Goal: Task Accomplishment & Management: Manage account settings

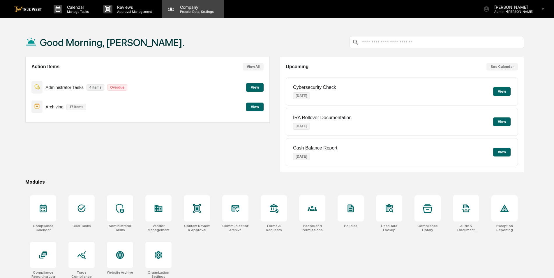
click at [187, 7] on p "Company" at bounding box center [195, 7] width 41 height 5
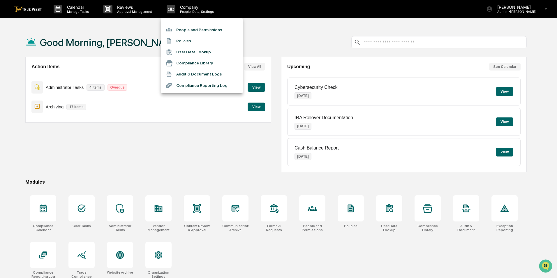
click at [184, 30] on li "People and Permissions" at bounding box center [202, 29] width 82 height 11
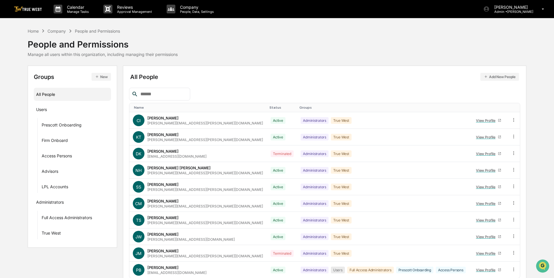
click at [146, 97] on input "text" at bounding box center [163, 94] width 50 height 8
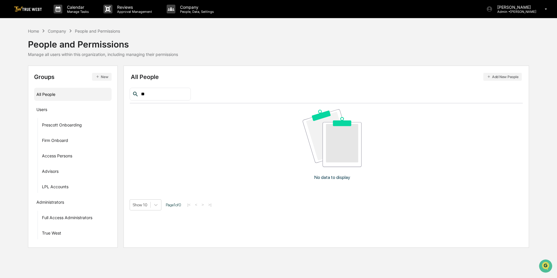
type input "*"
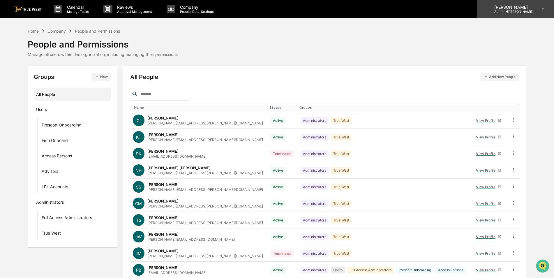
click at [521, 13] on p "Admin • [GEOGRAPHIC_DATA]" at bounding box center [512, 12] width 44 height 4
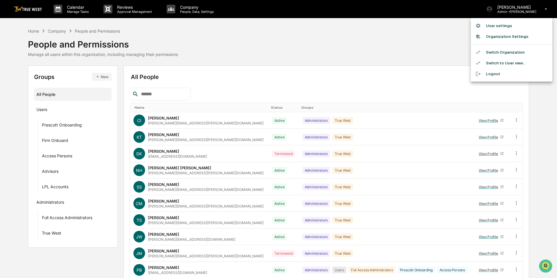
click at [500, 50] on li "Switch Organization" at bounding box center [512, 52] width 82 height 11
